Goal: Information Seeking & Learning: Compare options

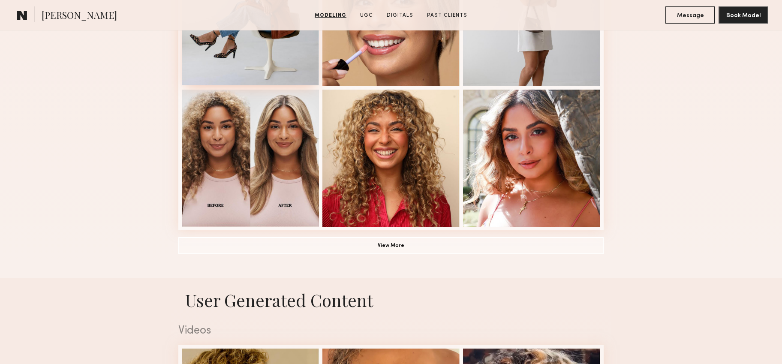
scroll to position [586, 0]
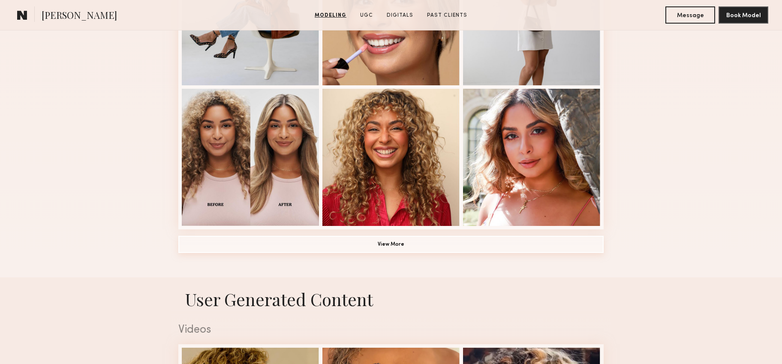
click at [333, 252] on button "View More" at bounding box center [390, 244] width 425 height 17
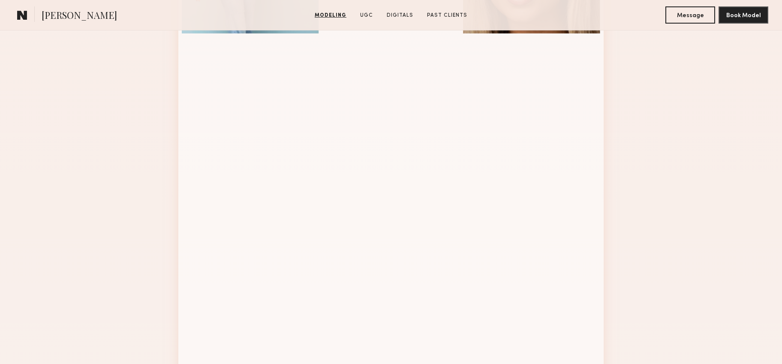
scroll to position [925, 0]
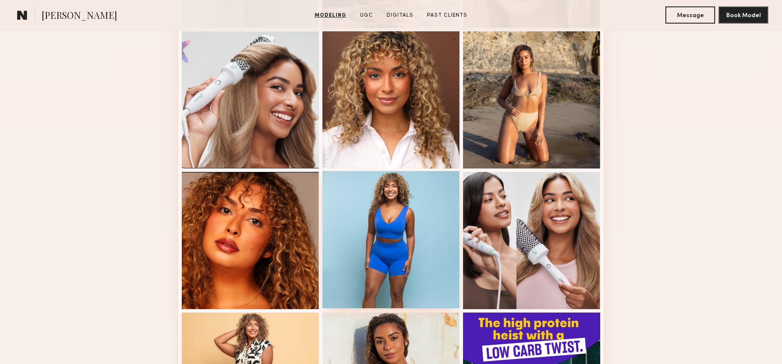
click at [371, 276] on div at bounding box center [390, 239] width 137 height 137
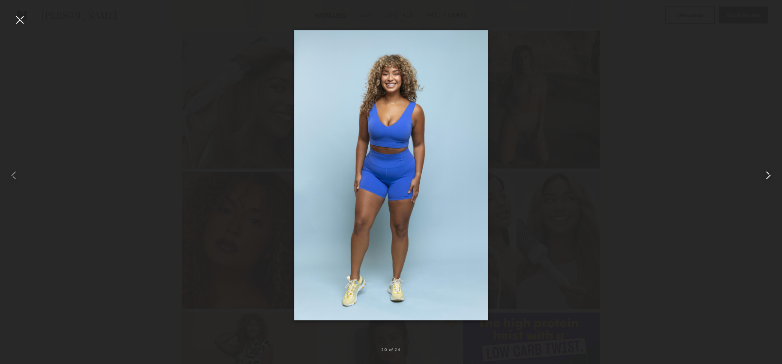
click at [765, 176] on common-icon at bounding box center [768, 175] width 14 height 14
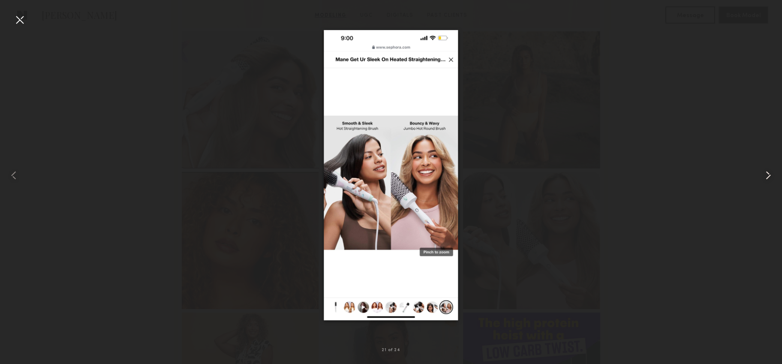
click at [765, 176] on common-icon at bounding box center [768, 175] width 14 height 14
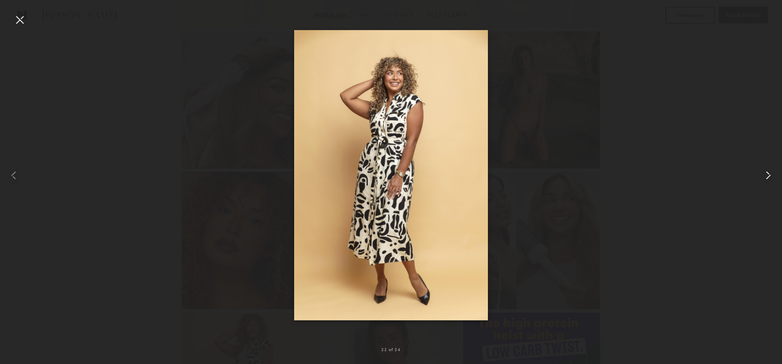
click at [765, 176] on common-icon at bounding box center [768, 175] width 14 height 14
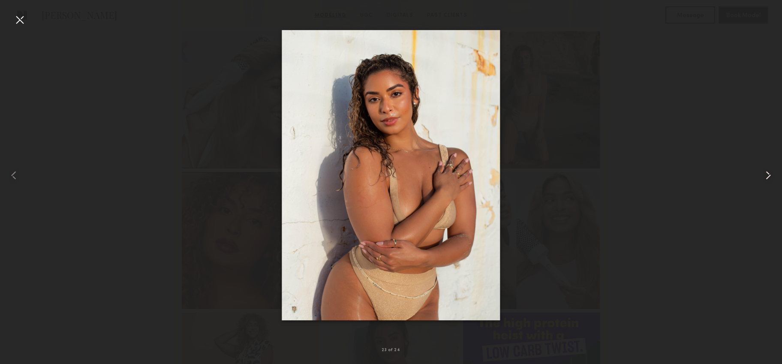
click at [765, 176] on common-icon at bounding box center [768, 175] width 14 height 14
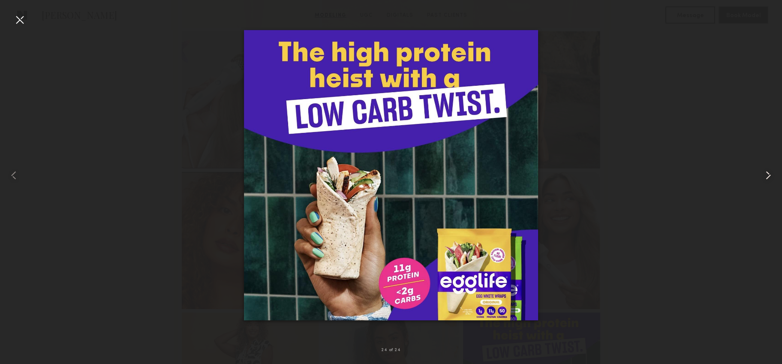
click at [765, 176] on common-icon at bounding box center [768, 175] width 14 height 14
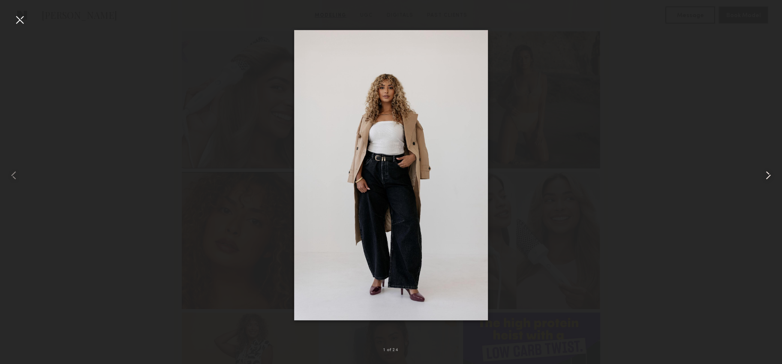
click at [765, 21] on div at bounding box center [765, 175] width 31 height 323
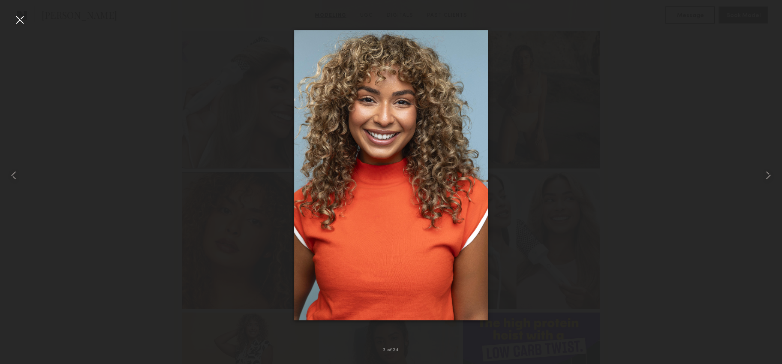
click at [99, 51] on div at bounding box center [391, 175] width 782 height 323
click at [17, 20] on div at bounding box center [20, 20] width 14 height 14
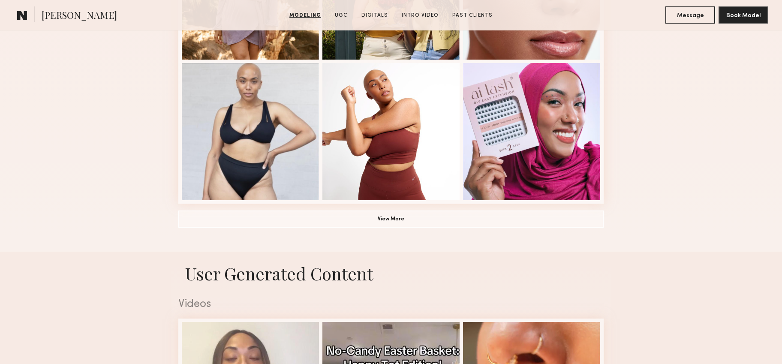
scroll to position [614, 0]
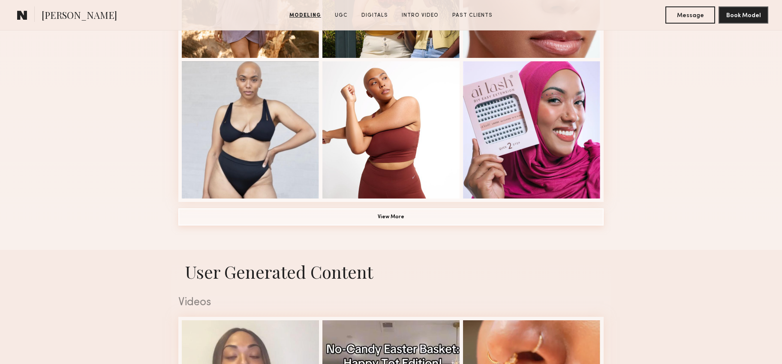
click at [402, 219] on button "View More" at bounding box center [390, 216] width 425 height 17
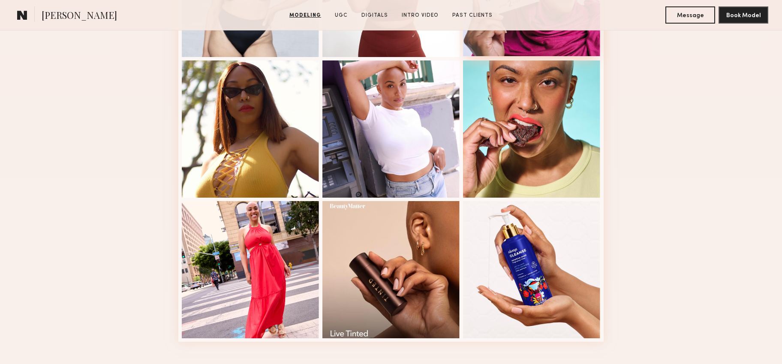
scroll to position [761, 0]
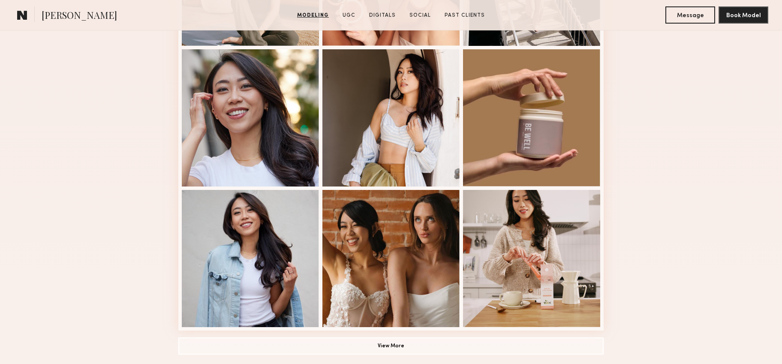
scroll to position [488, 0]
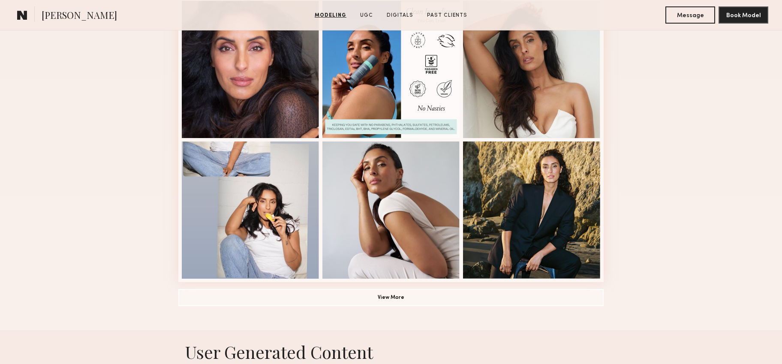
scroll to position [534, 0]
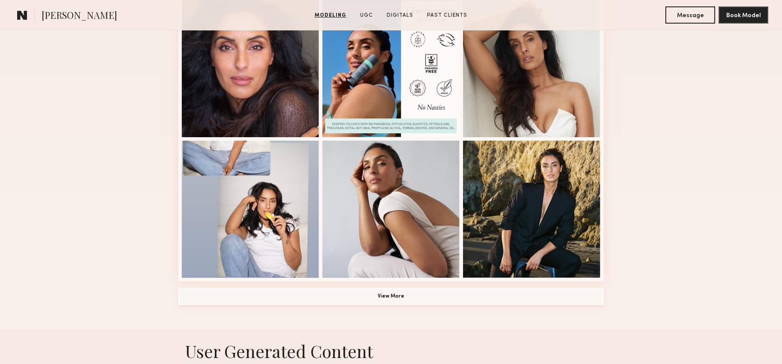
click at [398, 297] on button "View More" at bounding box center [390, 296] width 425 height 17
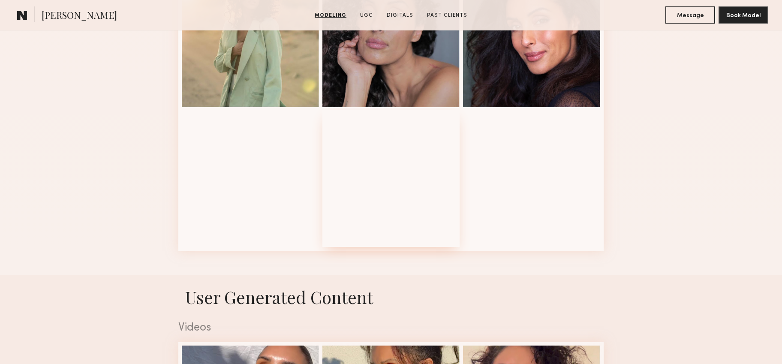
scroll to position [1127, 0]
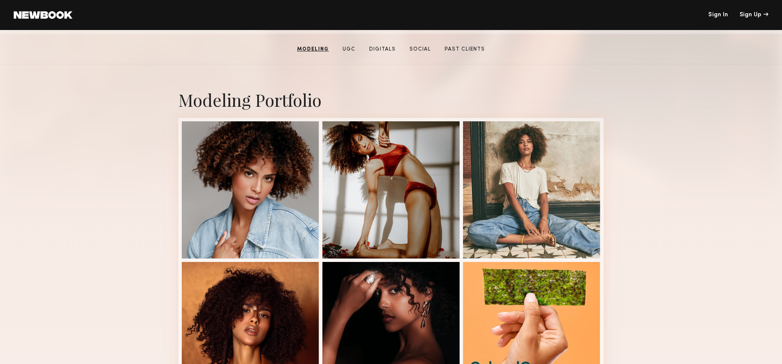
scroll to position [79, 0]
